Goal: Information Seeking & Learning: Learn about a topic

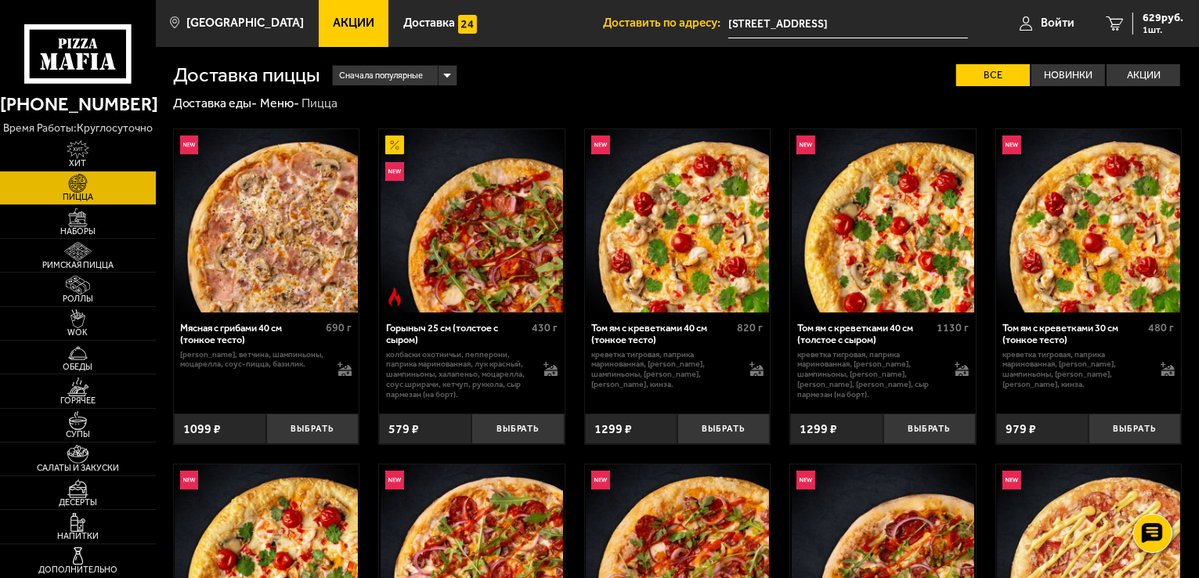
click at [333, 25] on span "Акции" at bounding box center [354, 23] width 42 height 12
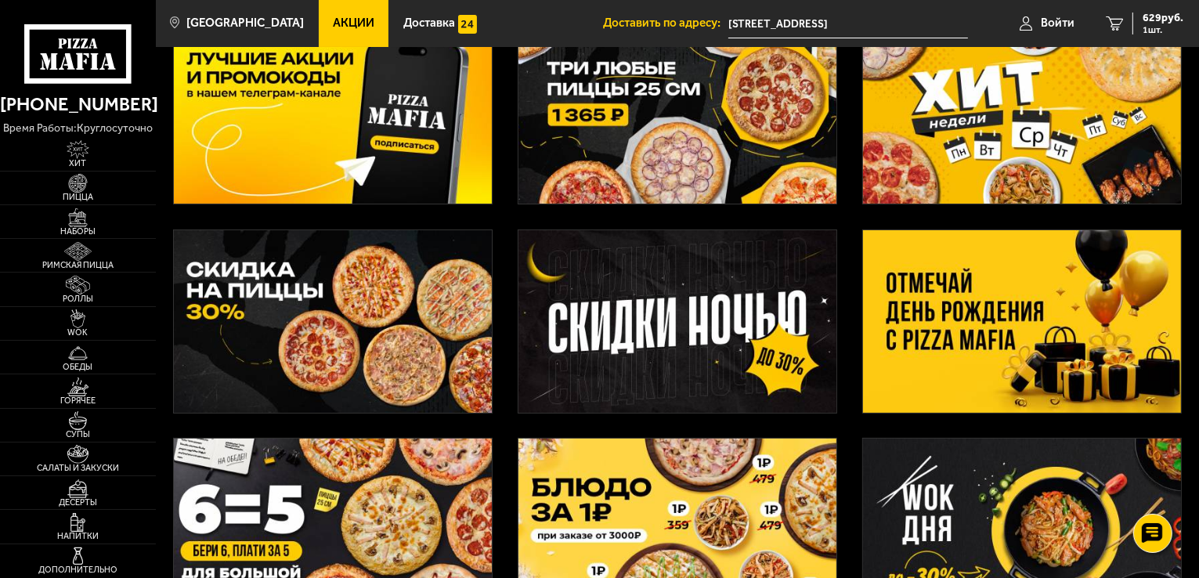
scroll to position [235, 0]
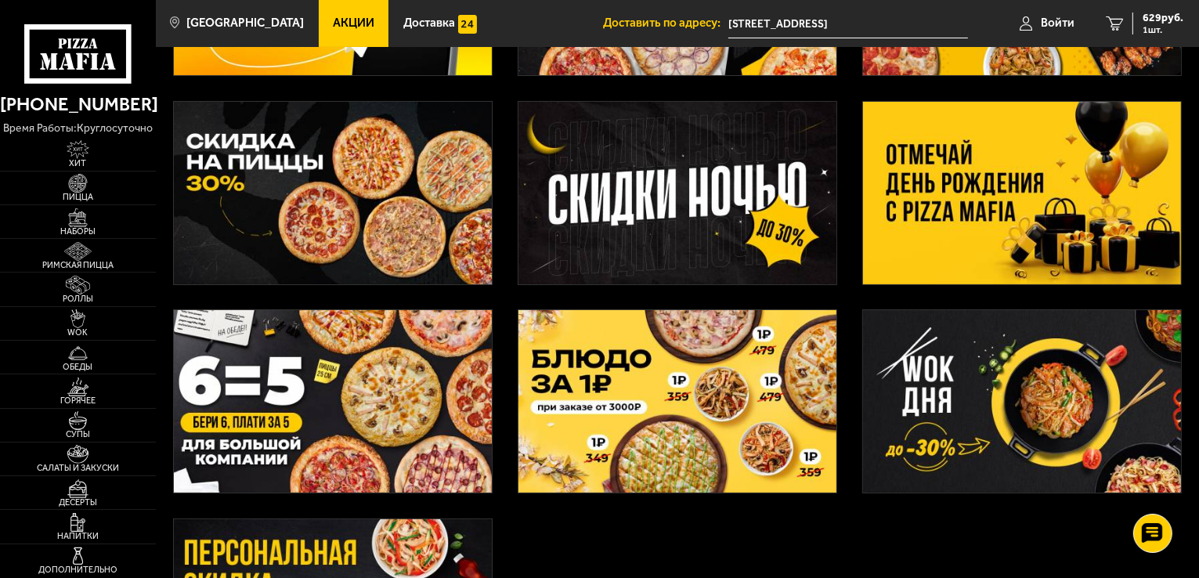
click at [982, 207] on img at bounding box center [1022, 193] width 318 height 182
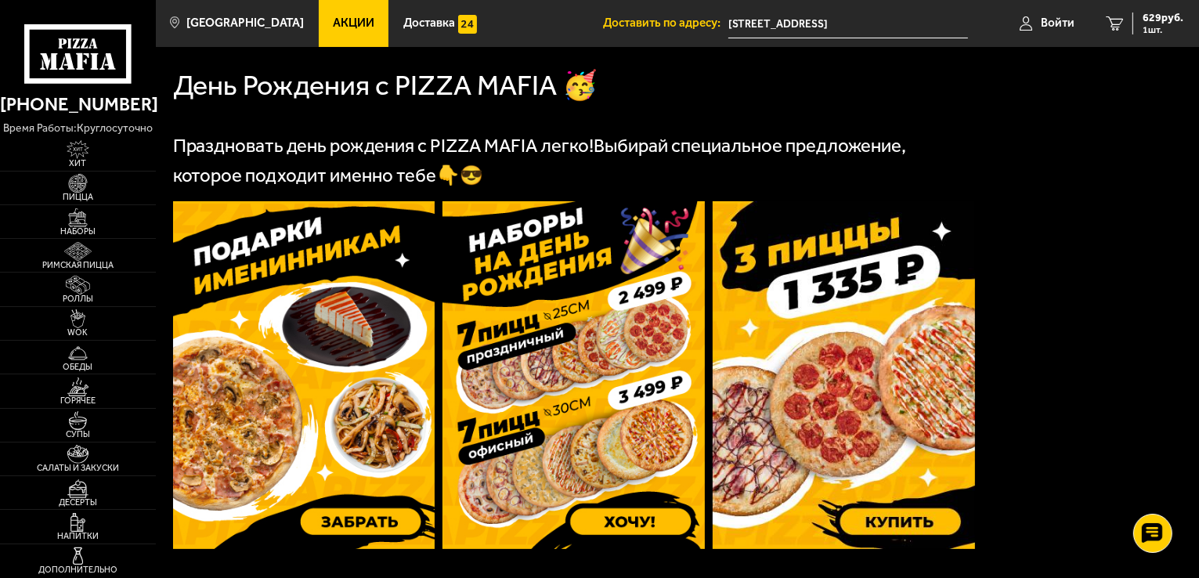
scroll to position [392, 0]
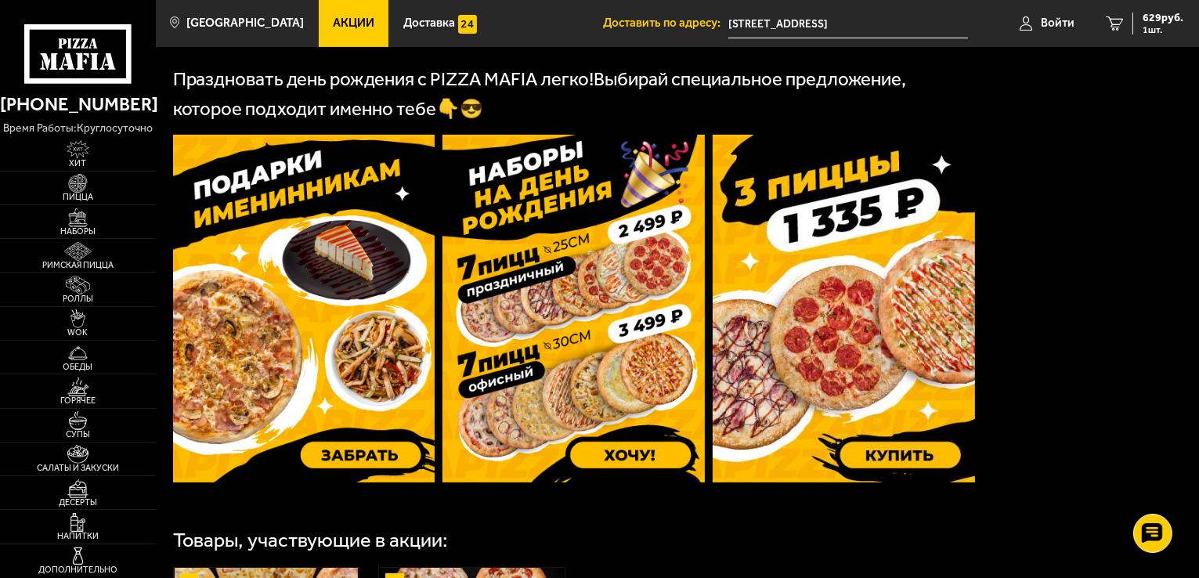
click at [342, 319] on img at bounding box center [304, 309] width 262 height 348
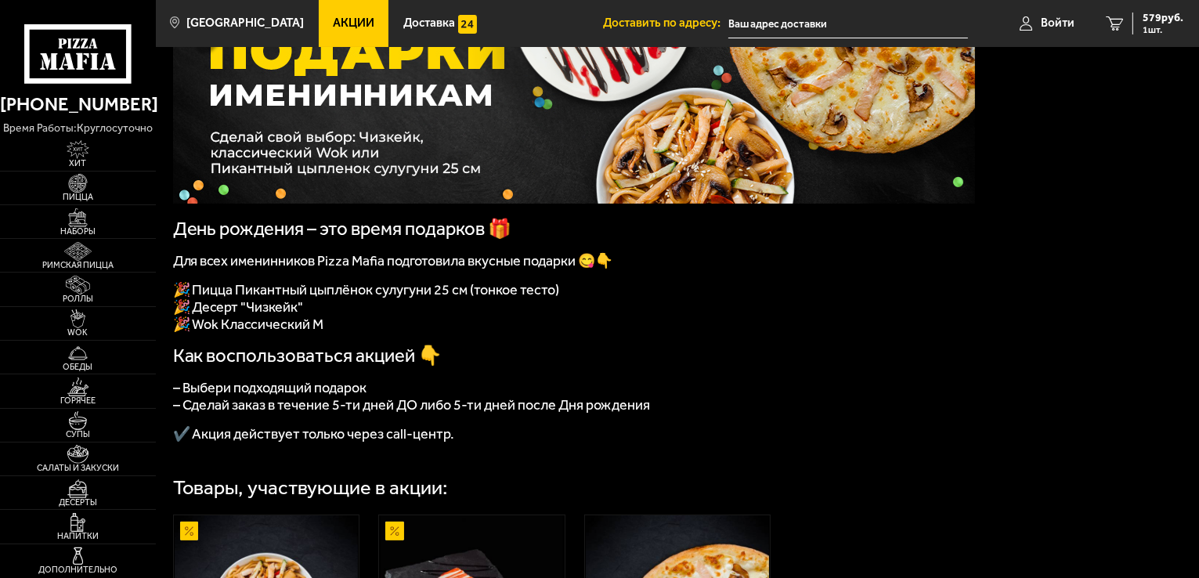
scroll to position [157, 0]
